Goal: Task Accomplishment & Management: Manage account settings

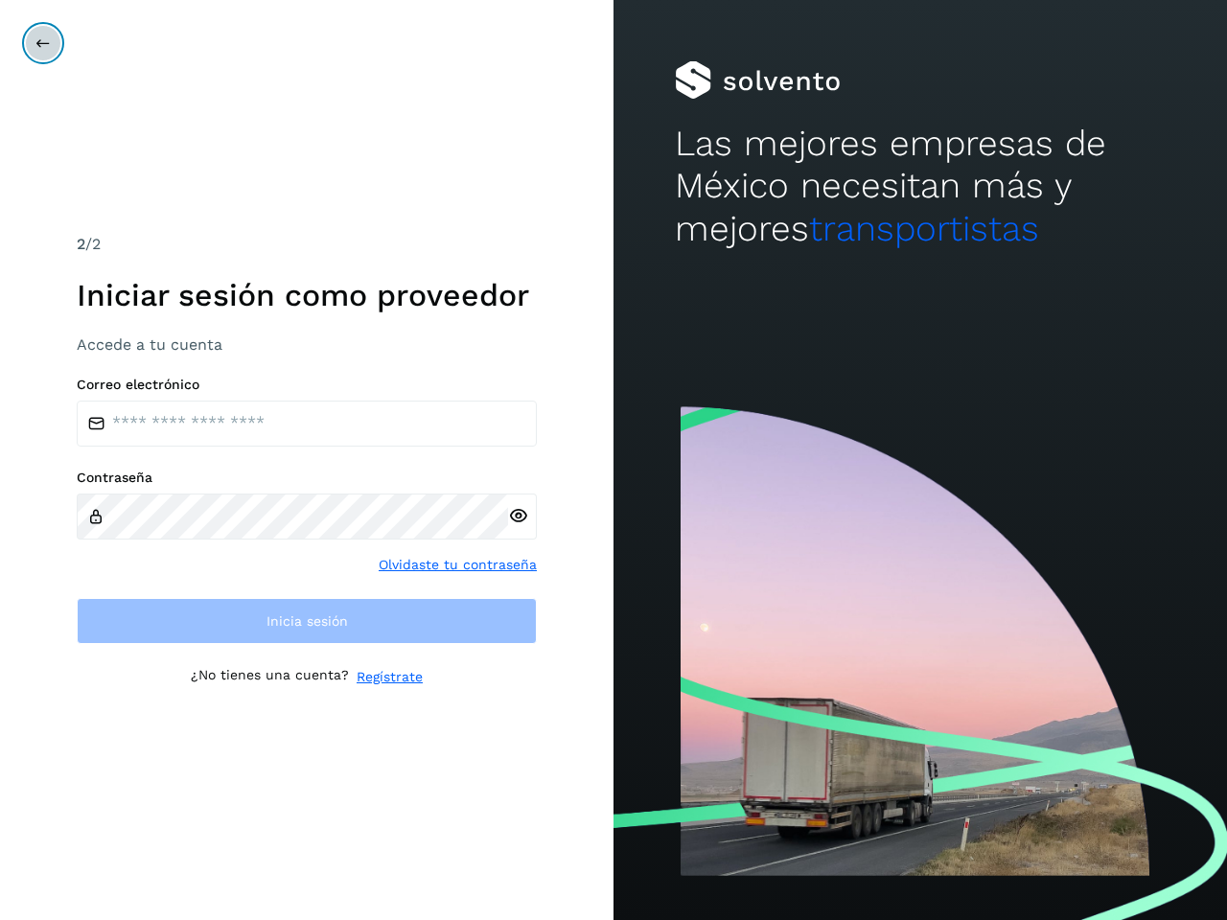
click at [43, 43] on icon at bounding box center [42, 42] width 15 height 15
click at [518, 516] on icon at bounding box center [518, 516] width 20 height 20
click at [458, 564] on link "Olvidaste tu contraseña" at bounding box center [458, 565] width 158 height 20
click at [389, 677] on link "Regístrate" at bounding box center [390, 677] width 66 height 20
